Goal: Task Accomplishment & Management: Use online tool/utility

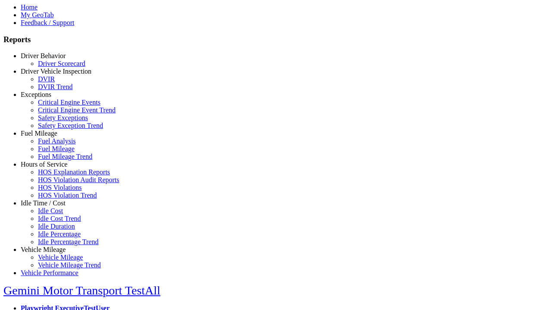
click at [50, 168] on link "Hours of Service" at bounding box center [44, 164] width 47 height 7
click at [56, 176] on link "HOS Explanation Reports" at bounding box center [74, 172] width 72 height 7
type input "**********"
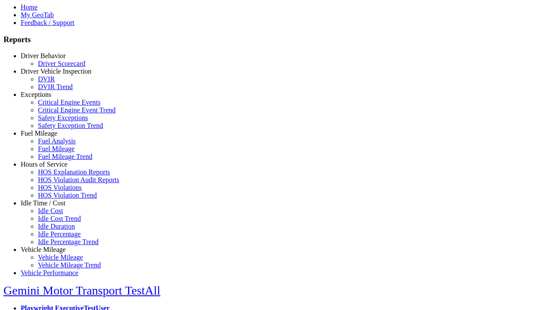
type input "*********"
